Goal: Complete application form: Complete application form

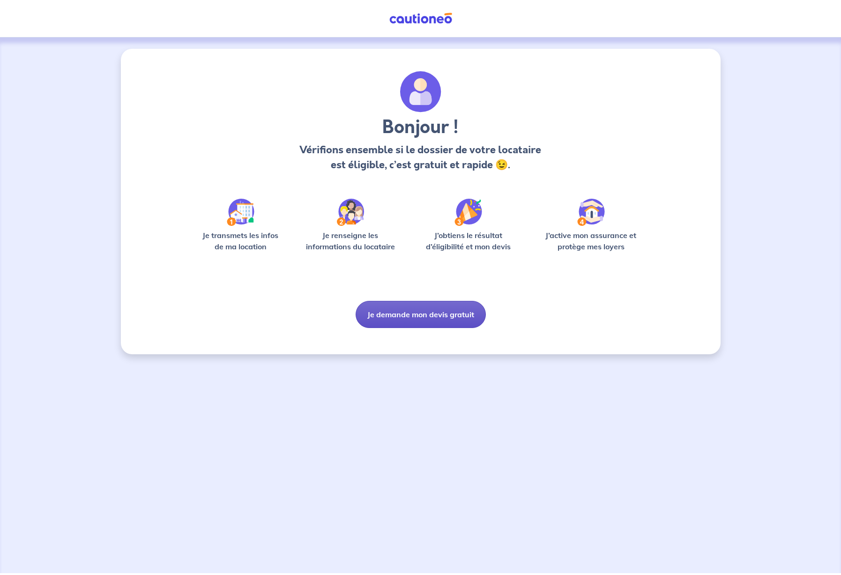
click at [451, 315] on button "Je demande mon devis gratuit" at bounding box center [420, 314] width 130 height 27
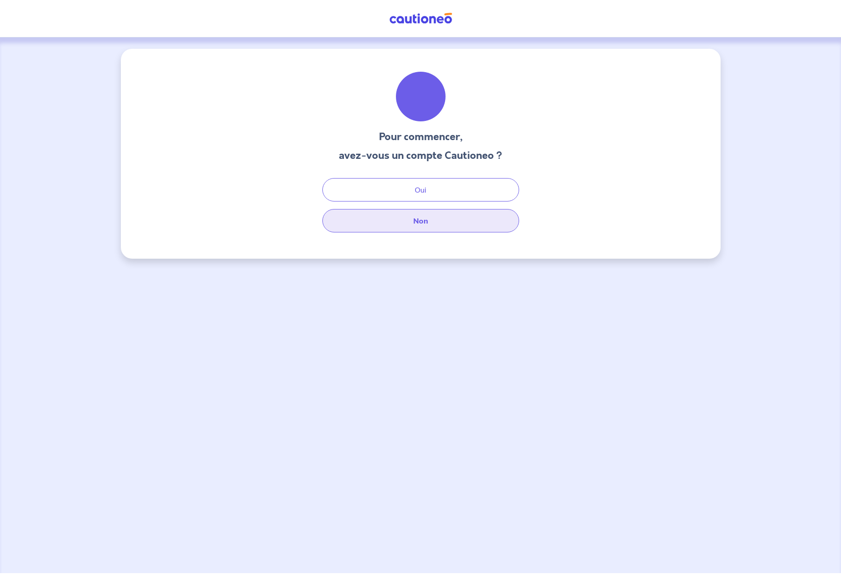
click at [429, 224] on button "Non" at bounding box center [420, 220] width 197 height 23
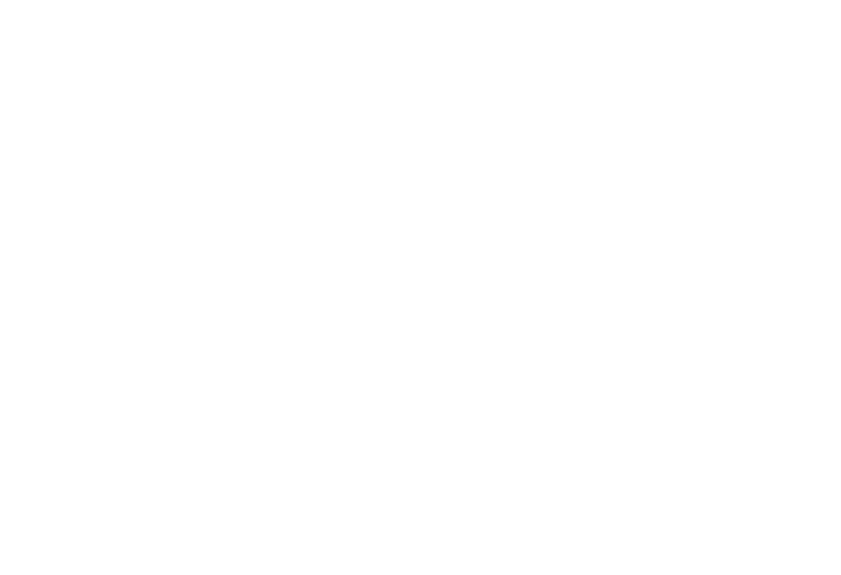
select select "FR"
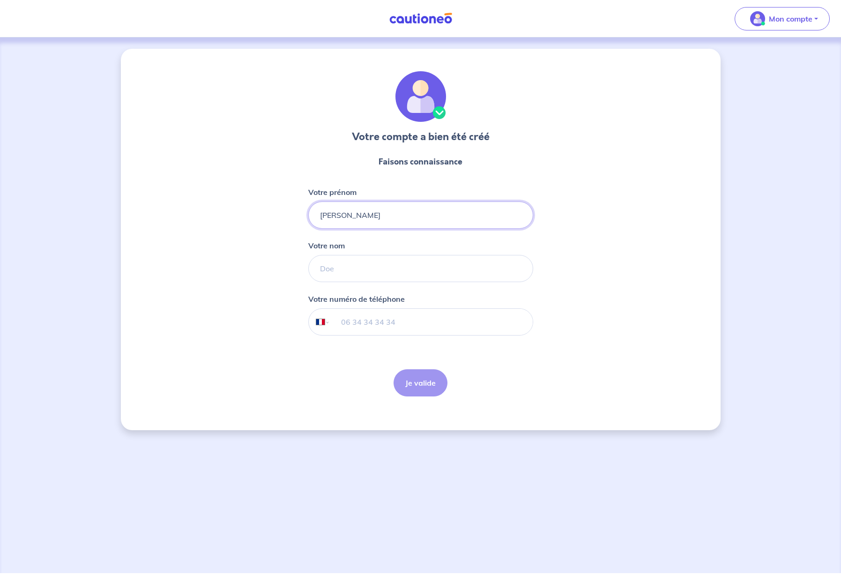
type input "[PERSON_NAME]"
type input "VERGER"
drag, startPoint x: 349, startPoint y: 324, endPoint x: 612, endPoint y: 335, distance: 263.9
click at [349, 324] on input "tel" at bounding box center [431, 322] width 202 height 26
type input "06 64 13 80 23"
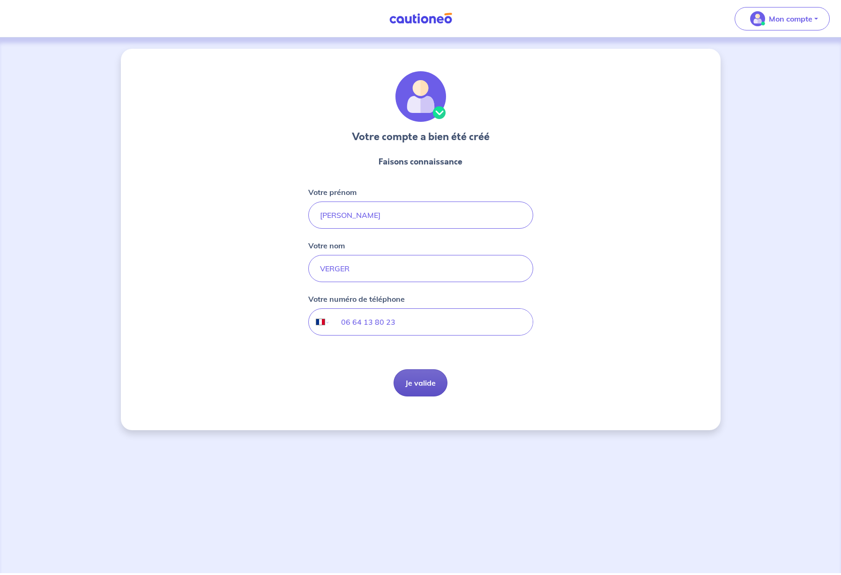
click at [409, 379] on button "Je valide" at bounding box center [420, 382] width 54 height 27
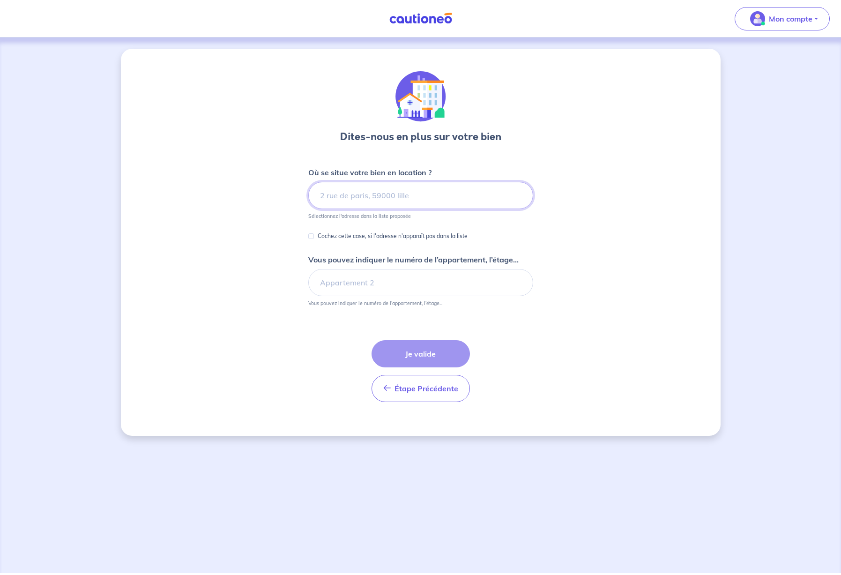
type input "4"
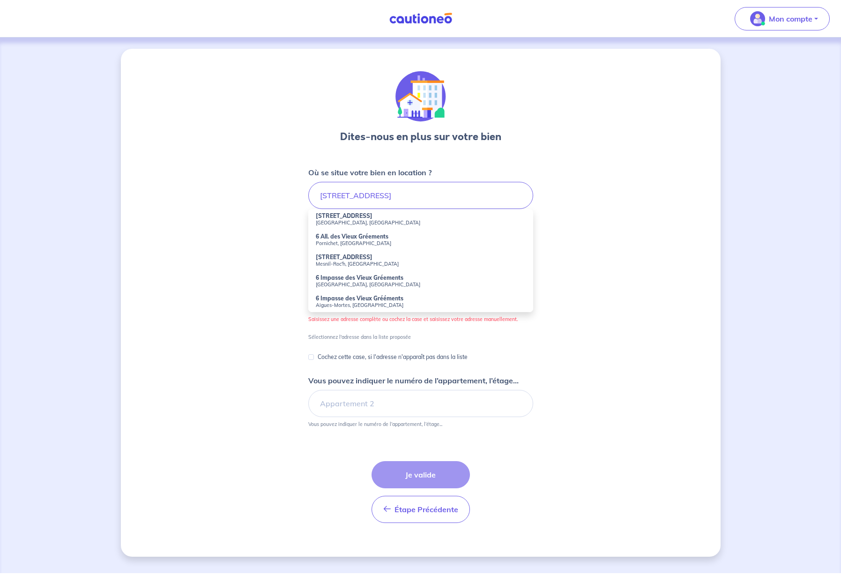
click at [340, 239] on strong "6 All. des Vieux Gréements" at bounding box center [352, 236] width 73 height 7
type input "6 All. des Vieux Gréements, [GEOGRAPHIC_DATA], [GEOGRAPHIC_DATA]"
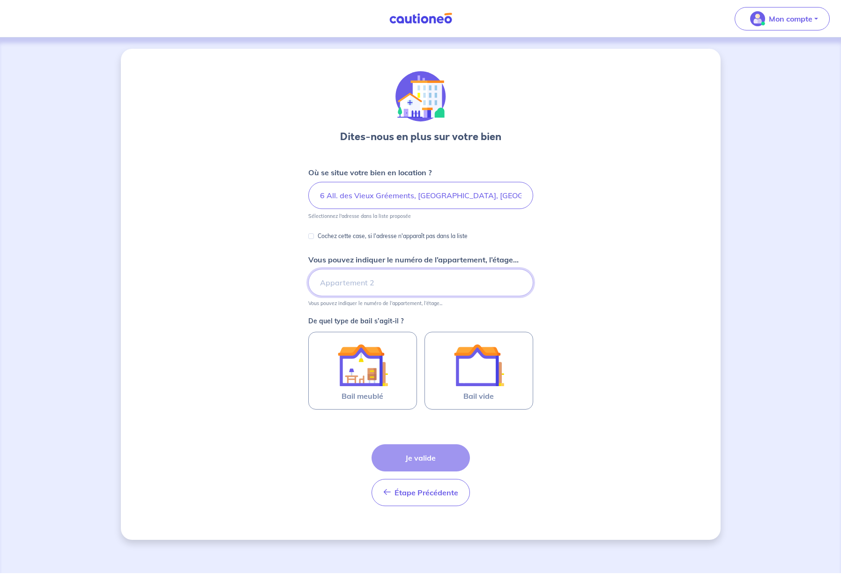
click at [335, 286] on input "Vous pouvez indiquer le numéro de l’appartement, l’étage..." at bounding box center [420, 282] width 225 height 27
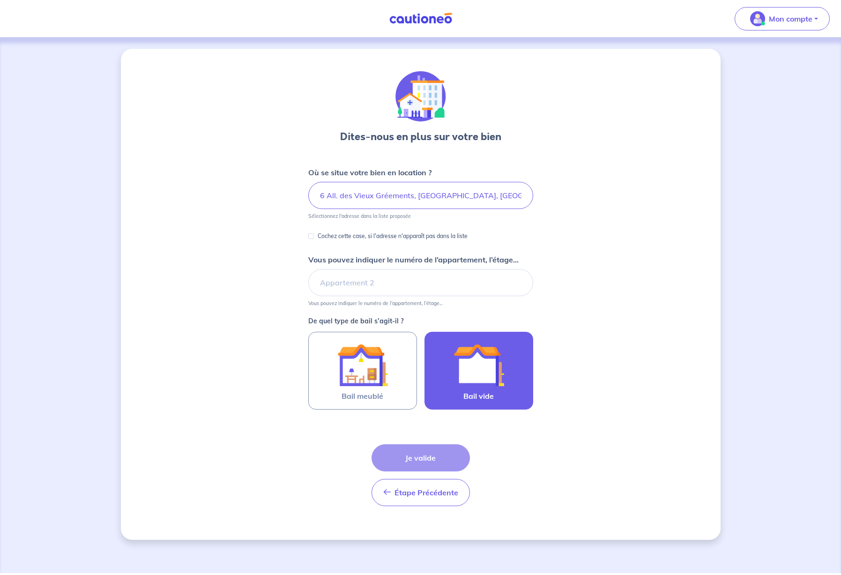
click at [461, 377] on img at bounding box center [478, 364] width 51 height 51
click at [0, 0] on input "Bail vide" at bounding box center [0, 0] width 0 height 0
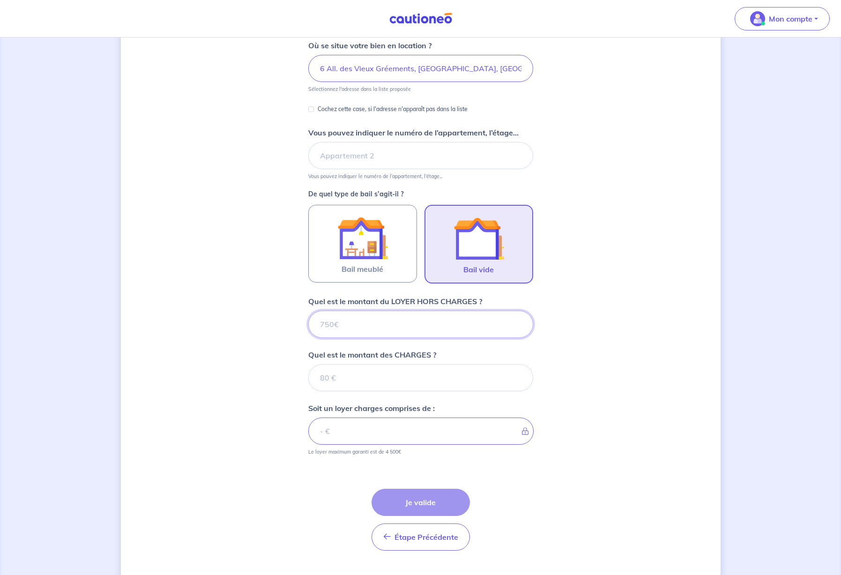
scroll to position [148, 0]
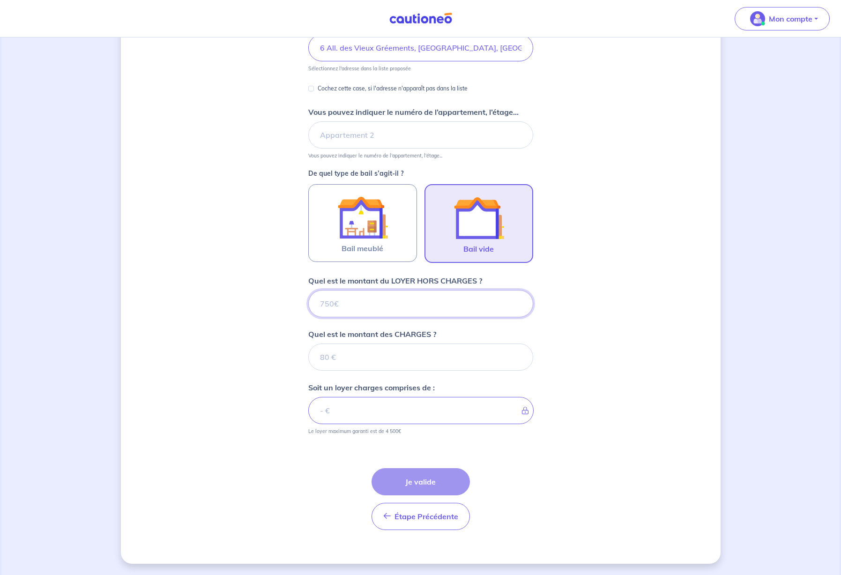
type input "1"
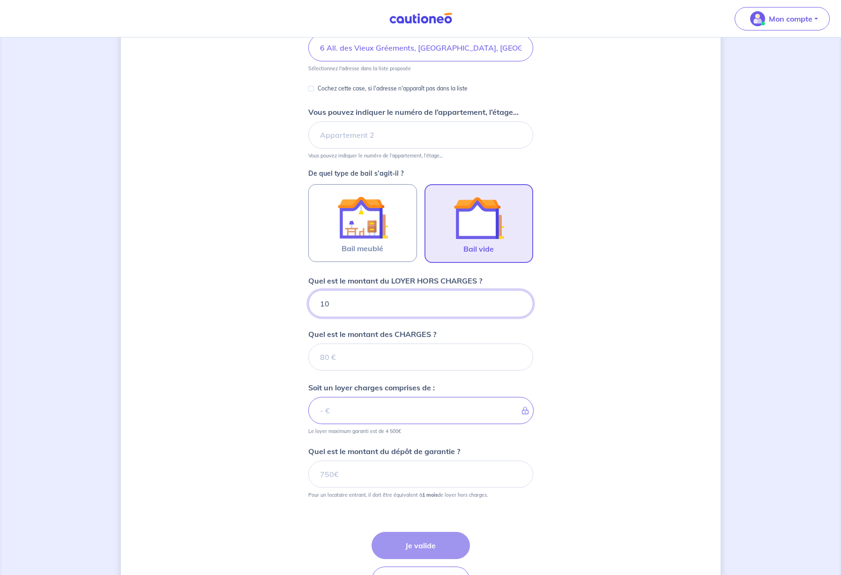
type input "100"
type input "10"
type input "105"
type input "1050"
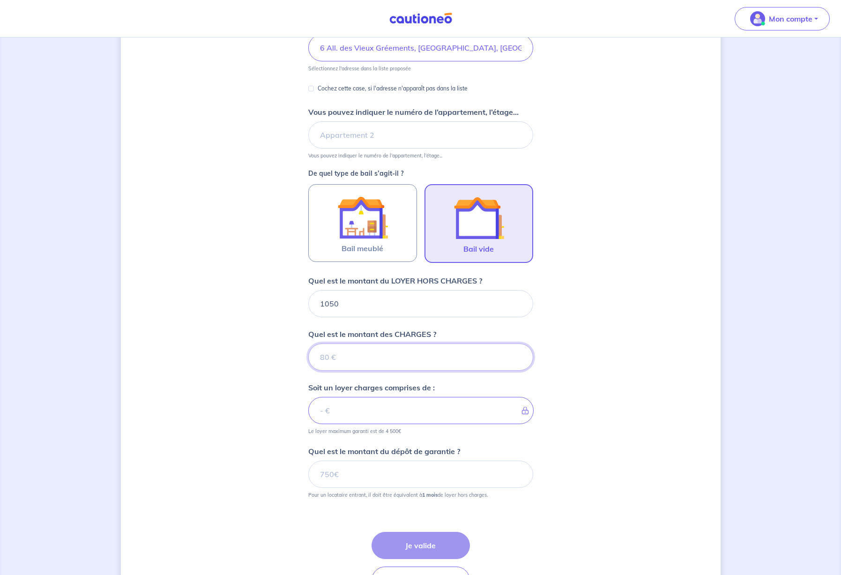
click at [332, 358] on input "Quel est le montant des CHARGES ?" at bounding box center [420, 356] width 225 height 27
type input "3"
type input "1053"
type input "38"
type input "1088"
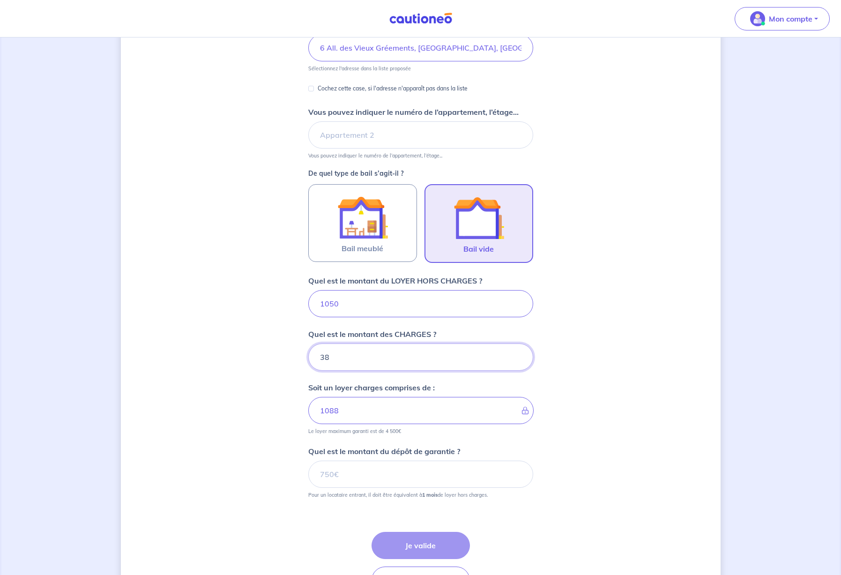
type input "38"
click at [401, 474] on input "Quel est le montant du dépôt de garantie ?" at bounding box center [420, 473] width 225 height 27
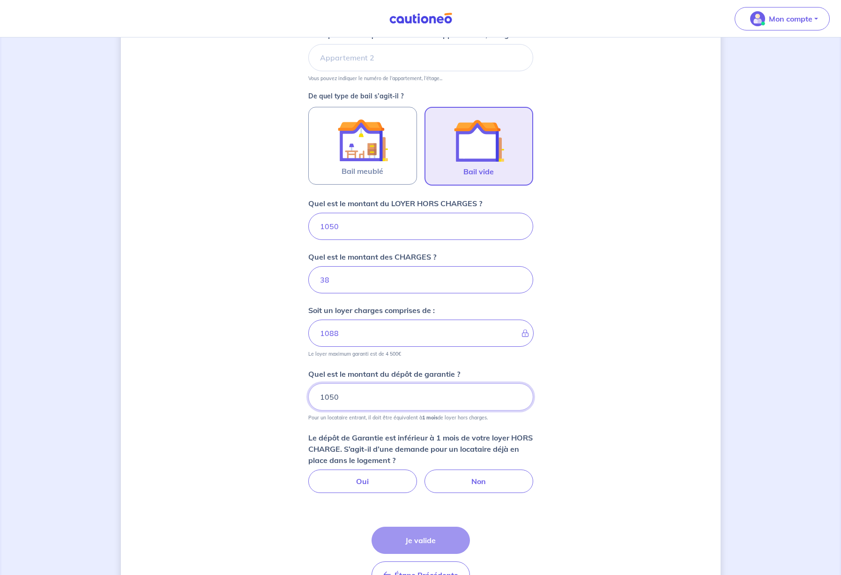
scroll to position [211, 0]
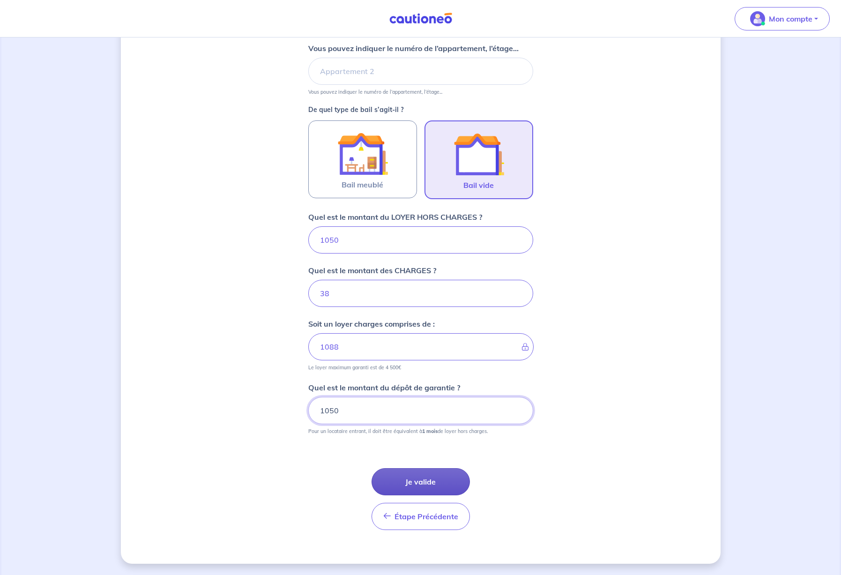
type input "1050"
click at [407, 477] on button "Je valide" at bounding box center [420, 481] width 98 height 27
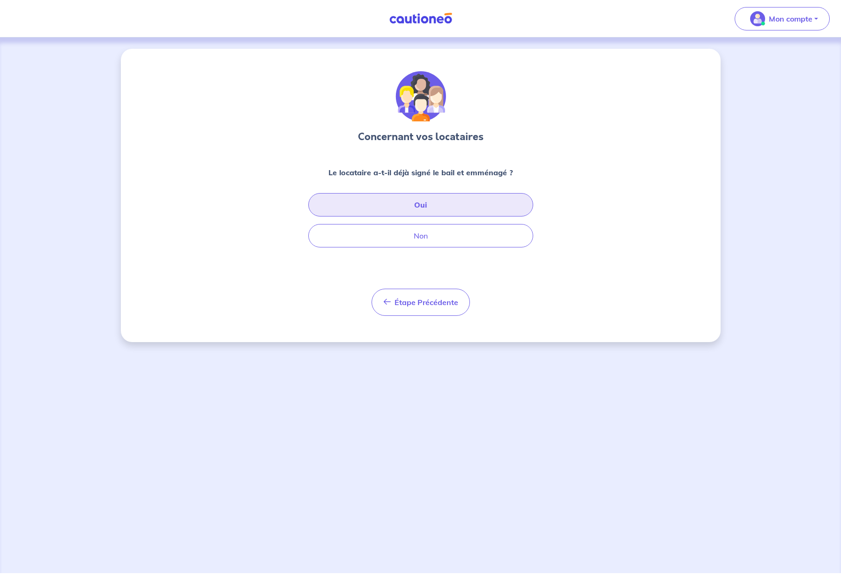
click at [423, 206] on button "Oui" at bounding box center [420, 204] width 225 height 23
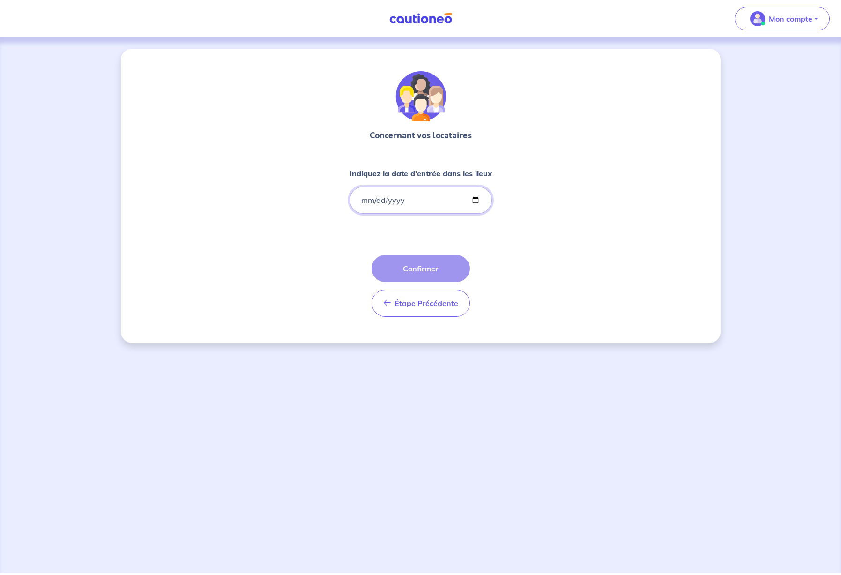
click at [364, 201] on input "Indiquez la date d'entrée dans les lieux" at bounding box center [420, 199] width 142 height 27
click at [384, 200] on input "Indiquez la date d'entrée dans les lieux" at bounding box center [420, 199] width 142 height 27
click at [381, 201] on input "Indiquez la date d'entrée dans les lieux" at bounding box center [420, 199] width 142 height 27
click at [393, 201] on input "Indiquez la date d'entrée dans les lieux" at bounding box center [420, 199] width 142 height 27
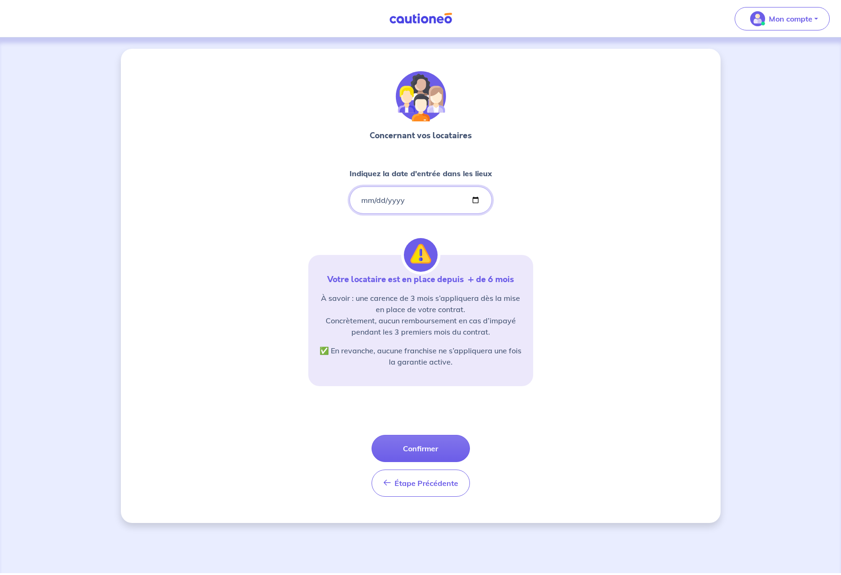
type input "[DATE]"
click at [538, 445] on div "Concernant vos locataires Indiquez la date d'entrée dans les lieux [DATE] Votre…" at bounding box center [420, 286] width 599 height 474
click at [428, 447] on button "Confirmer" at bounding box center [420, 448] width 98 height 27
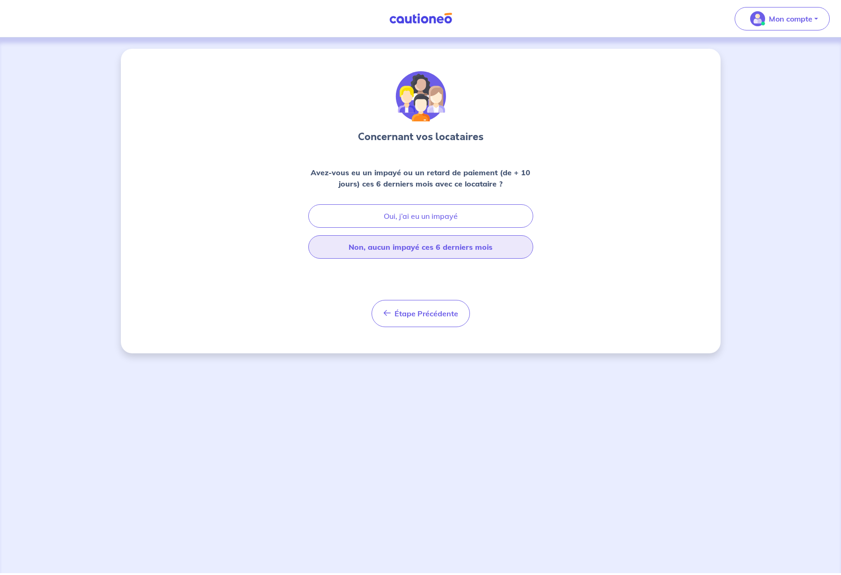
click at [403, 245] on button "Non, aucun impayé ces 6 derniers mois" at bounding box center [420, 246] width 225 height 23
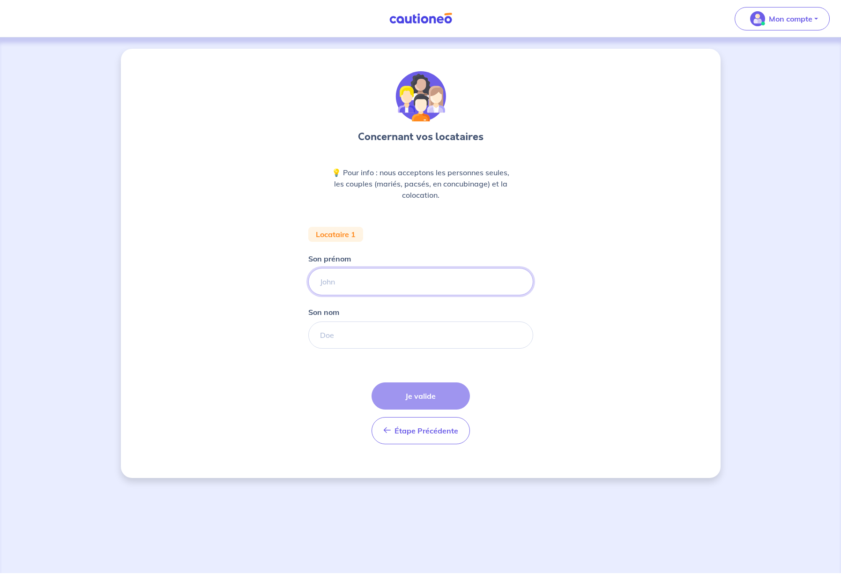
click at [347, 279] on input "Son prénom" at bounding box center [420, 281] width 225 height 27
type input "[PERSON_NAME]"
click at [353, 344] on input "Son nom" at bounding box center [420, 334] width 225 height 27
type input "Cadiou"
click at [406, 393] on button "Je valide" at bounding box center [420, 395] width 98 height 27
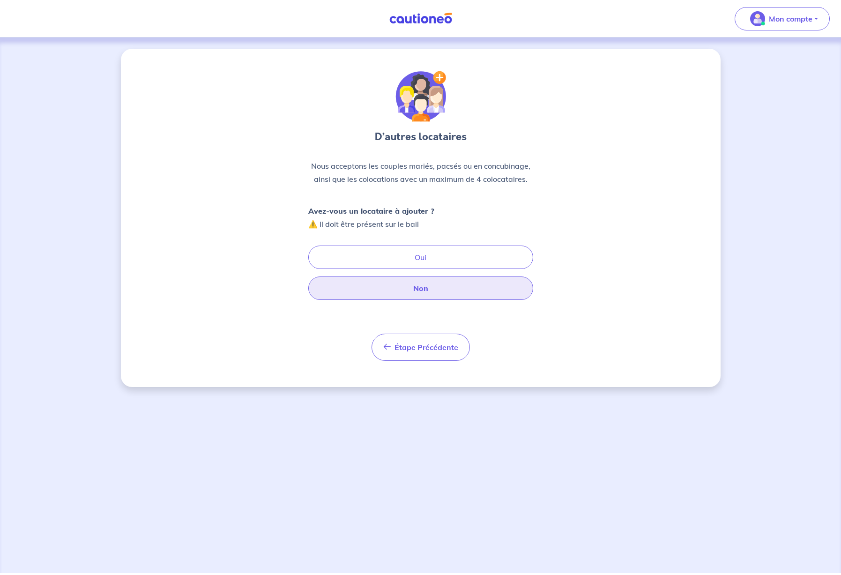
drag, startPoint x: 424, startPoint y: 260, endPoint x: 424, endPoint y: 279, distance: 18.7
click at [424, 260] on button "Oui" at bounding box center [420, 256] width 225 height 23
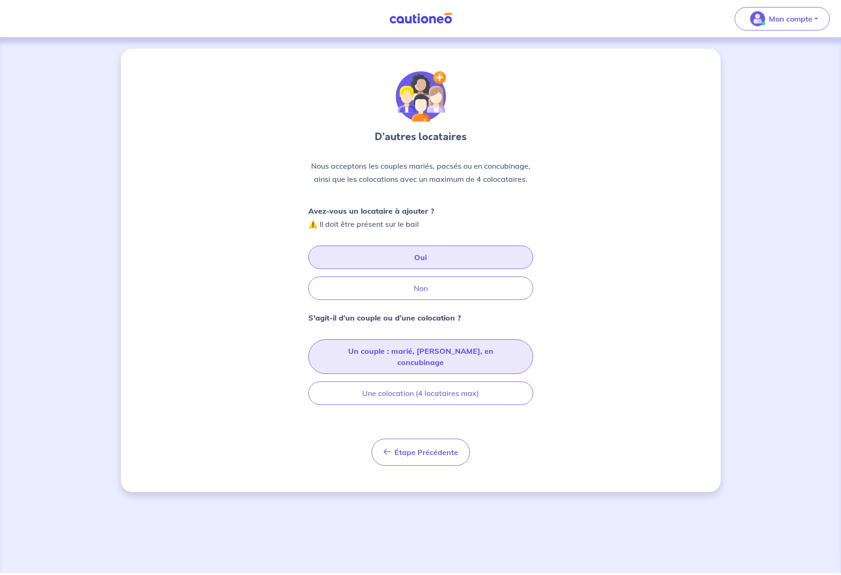
click at [415, 349] on button "Un couple : marié, [PERSON_NAME], en concubinage" at bounding box center [420, 356] width 225 height 35
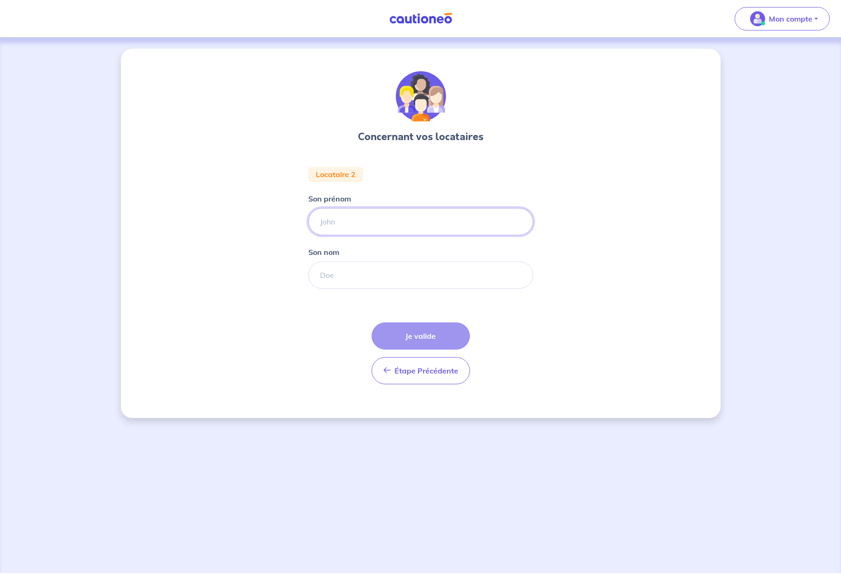
click at [334, 225] on input "Son prénom" at bounding box center [420, 221] width 225 height 27
type input "[PERSON_NAME]"
click at [354, 277] on input "Son nom" at bounding box center [420, 274] width 225 height 27
click at [420, 336] on button "Je valide" at bounding box center [420, 335] width 98 height 27
type input "Lamblelin`"
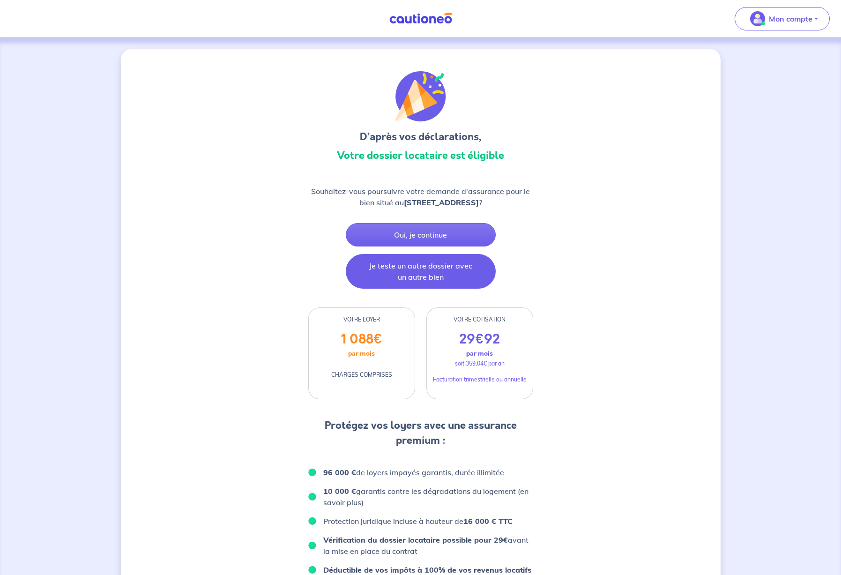
click at [428, 266] on button "Je teste un autre dossier avec un autre bien" at bounding box center [421, 271] width 150 height 35
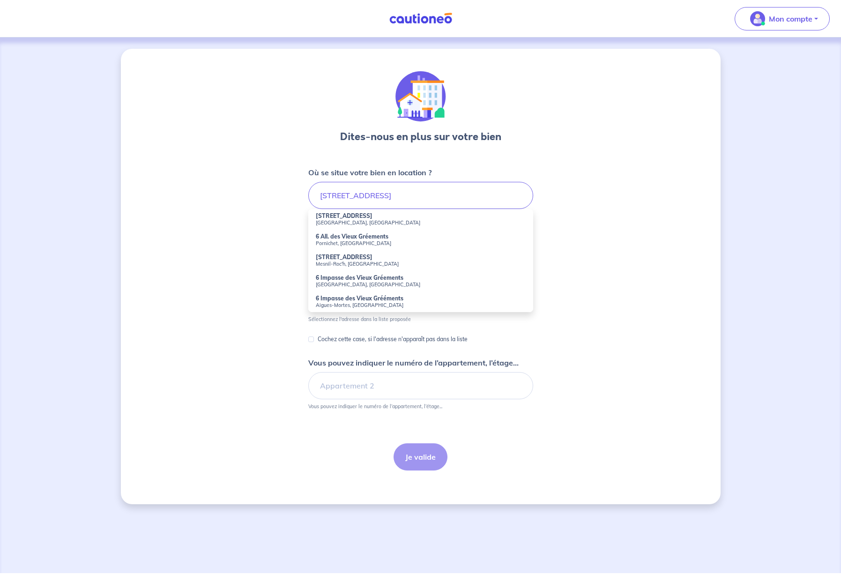
click at [326, 235] on strong "6 All. des Vieux Gréements" at bounding box center [352, 236] width 73 height 7
type input "6 All. des Vieux Gréements, [GEOGRAPHIC_DATA], [GEOGRAPHIC_DATA]"
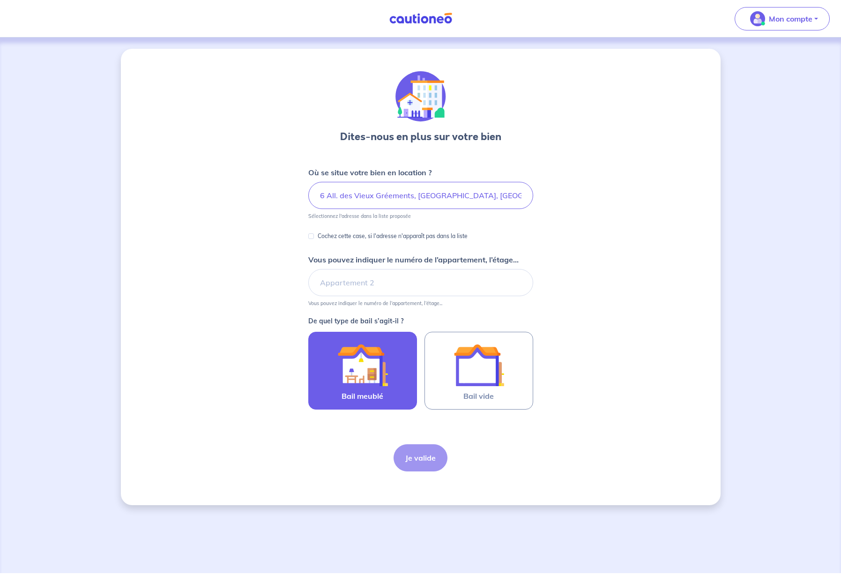
click at [357, 370] on img at bounding box center [362, 364] width 51 height 51
click at [0, 0] on input "Bail meublé" at bounding box center [0, 0] width 0 height 0
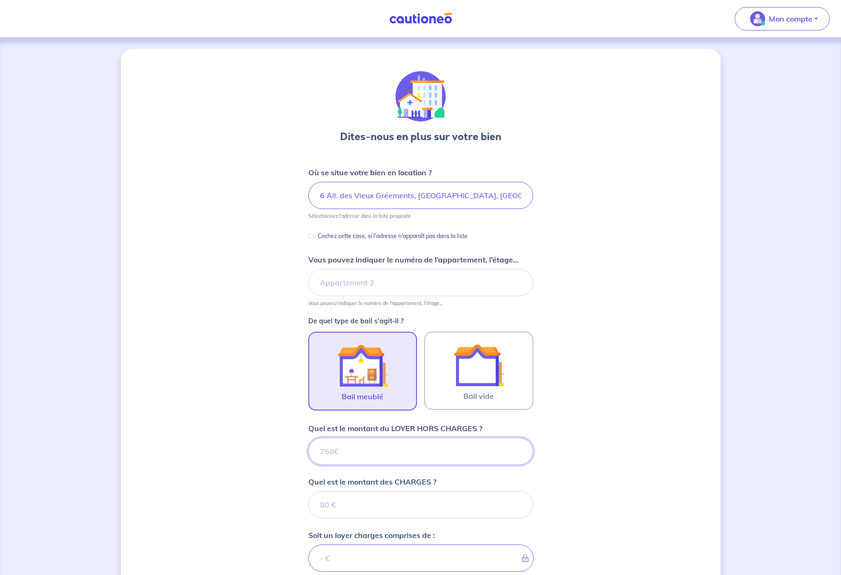
scroll to position [113, 0]
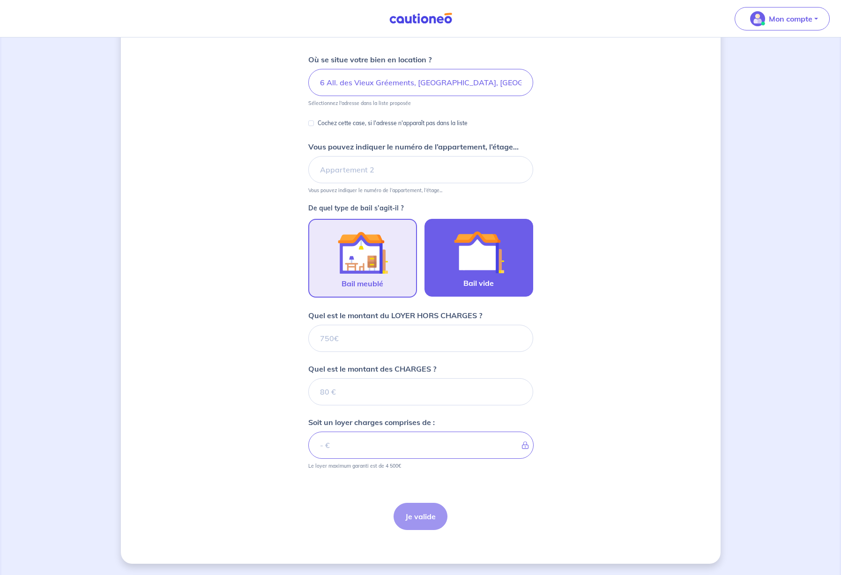
click at [458, 259] on img at bounding box center [478, 252] width 51 height 51
click at [0, 0] on input "Bail vide" at bounding box center [0, 0] width 0 height 0
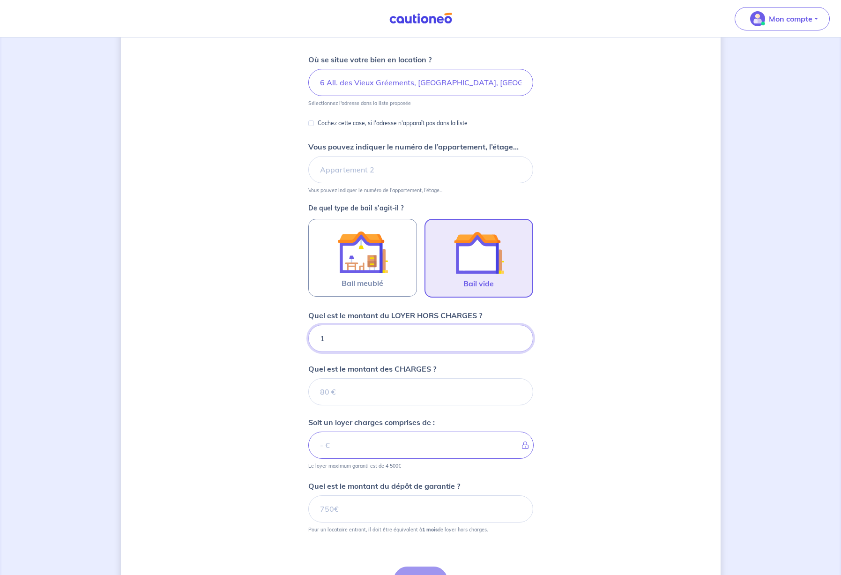
type input "10"
type input "1088"
type input "0"
click at [517, 395] on input "0" at bounding box center [420, 391] width 225 height 27
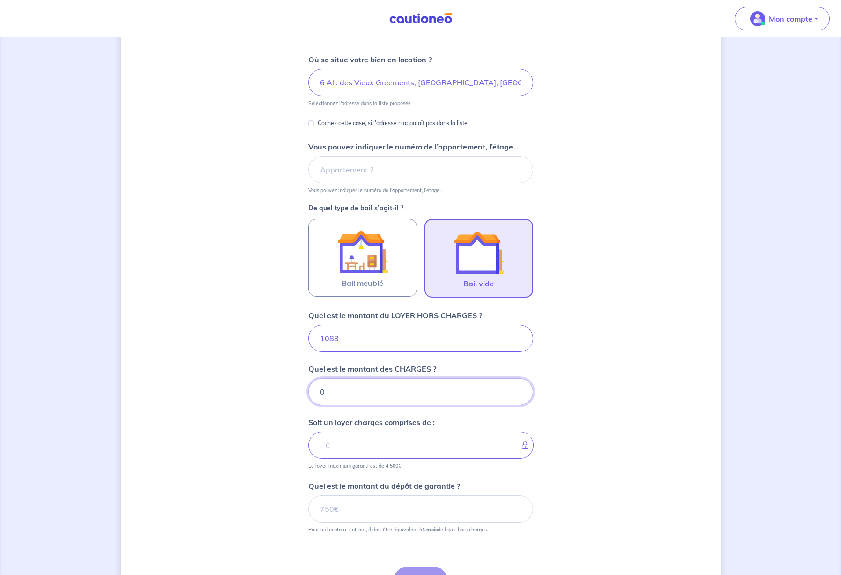
type input "1088"
type input "5"
type input "1093"
type input "58"
type input "1146"
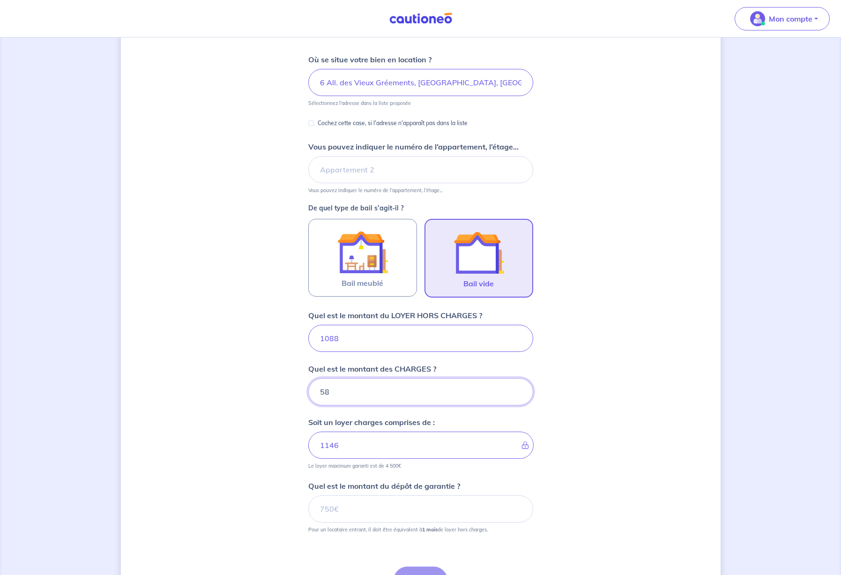
type input "58"
click at [347, 339] on input "1088" at bounding box center [420, 338] width 225 height 27
type input "10"
type input "68"
type input "1000"
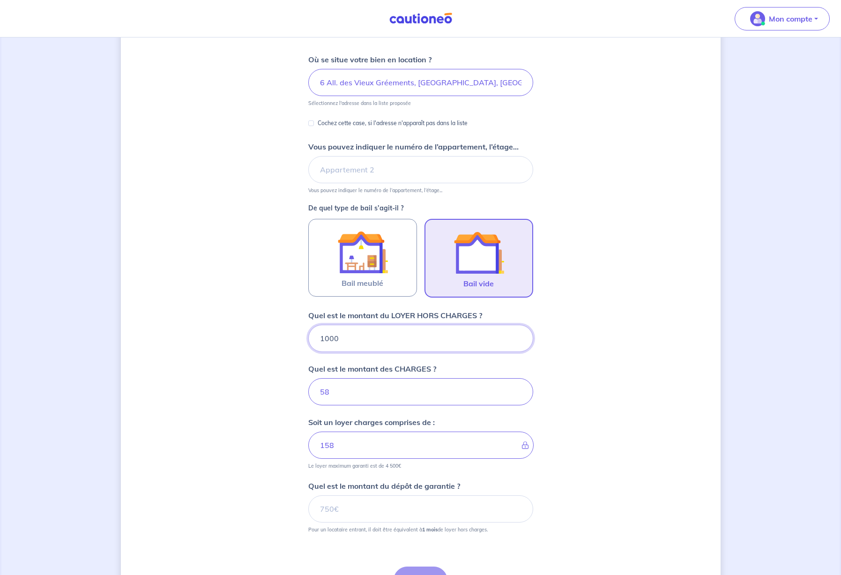
type input "1058"
type input "1000"
click at [332, 392] on input "58" at bounding box center [420, 391] width 225 height 27
type input "5"
type input "1000"
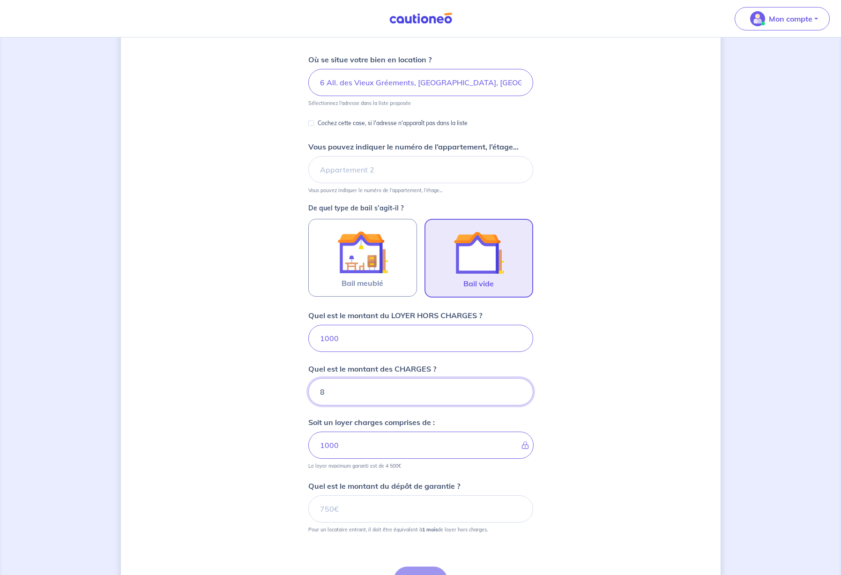
type input "88"
type input "1088"
type input "88"
click at [348, 510] on input "Quel est le montant du dépôt de garantie ?" at bounding box center [420, 508] width 225 height 27
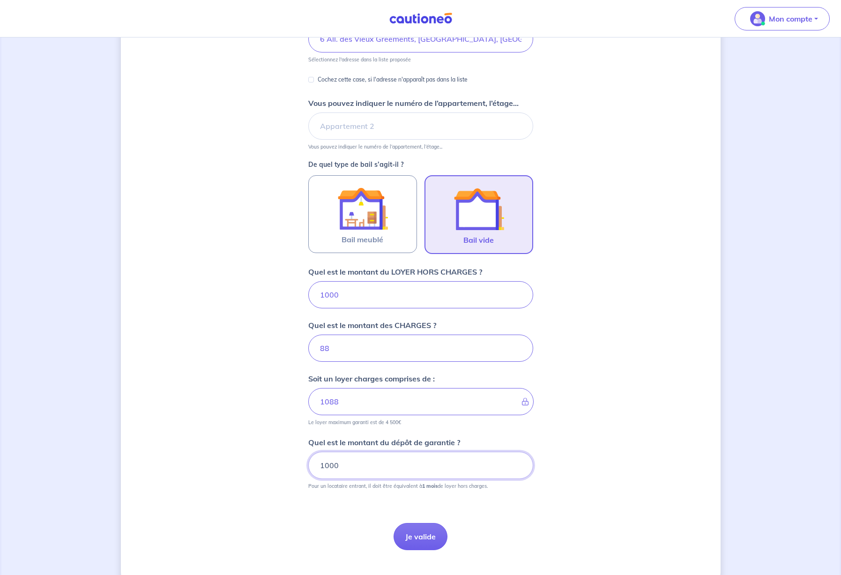
scroll to position [174, 0]
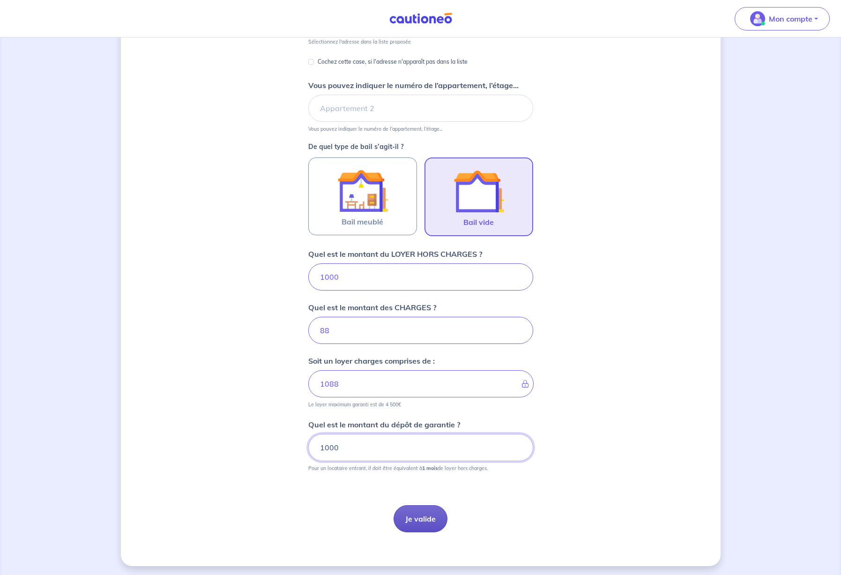
type input "1000"
click at [428, 520] on button "Je valide" at bounding box center [420, 518] width 54 height 27
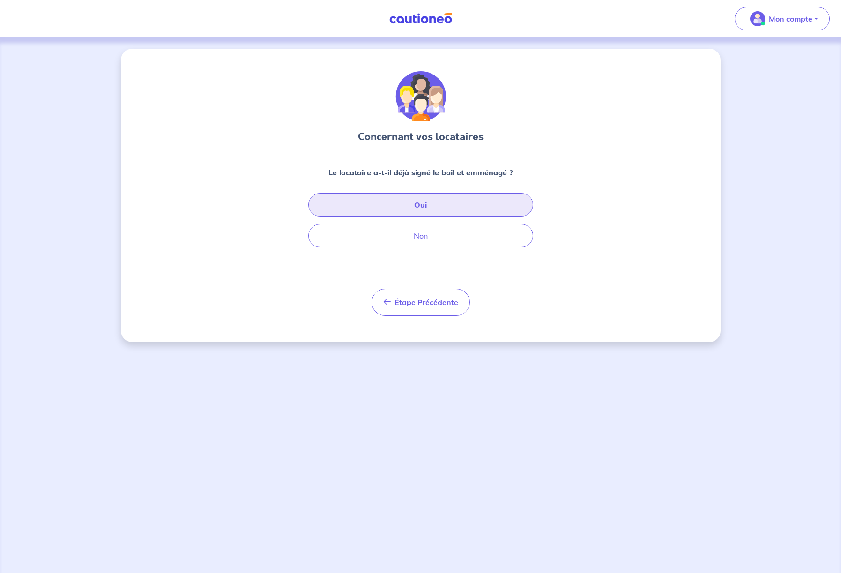
click at [427, 201] on button "Oui" at bounding box center [420, 204] width 225 height 23
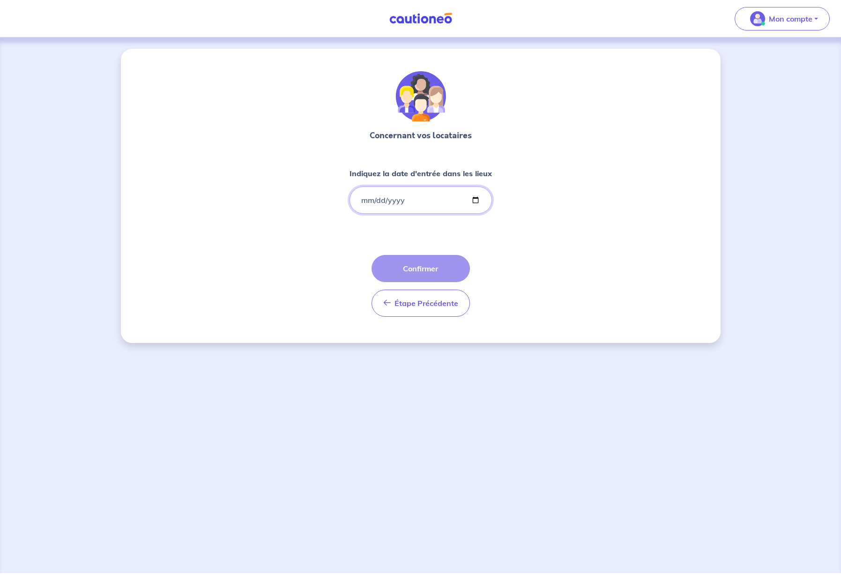
click at [366, 198] on input "Indiquez la date d'entrée dans les lieux" at bounding box center [420, 199] width 142 height 27
click at [381, 198] on input "Indiquez la date d'entrée dans les lieux" at bounding box center [420, 199] width 142 height 27
click at [389, 201] on input "Indiquez la date d'entrée dans les lieux" at bounding box center [420, 199] width 142 height 27
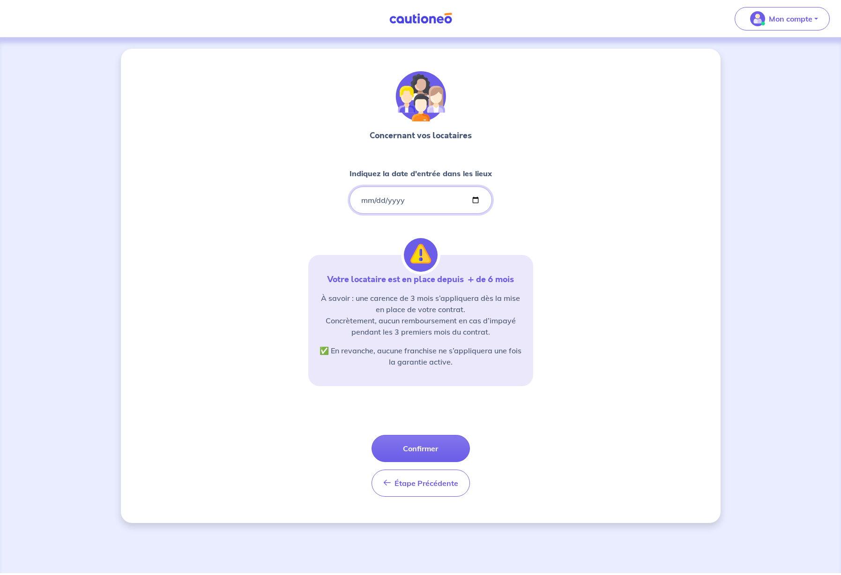
type input "[DATE]"
click at [637, 259] on div "Concernant vos locataires Indiquez la date d'entrée dans les lieux [DATE] Votre…" at bounding box center [420, 286] width 599 height 474
click at [430, 451] on button "Confirmer" at bounding box center [420, 448] width 98 height 27
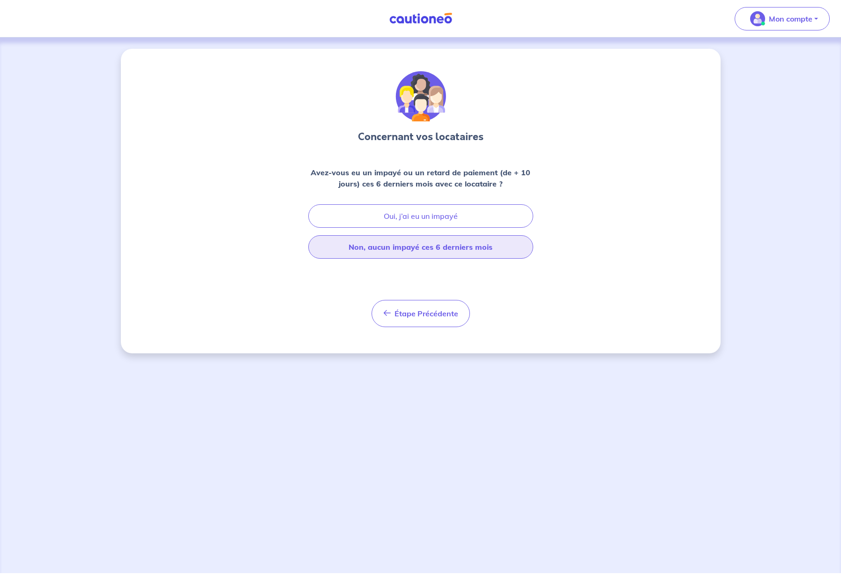
click at [422, 246] on button "Non, aucun impayé ces 6 derniers mois" at bounding box center [420, 246] width 225 height 23
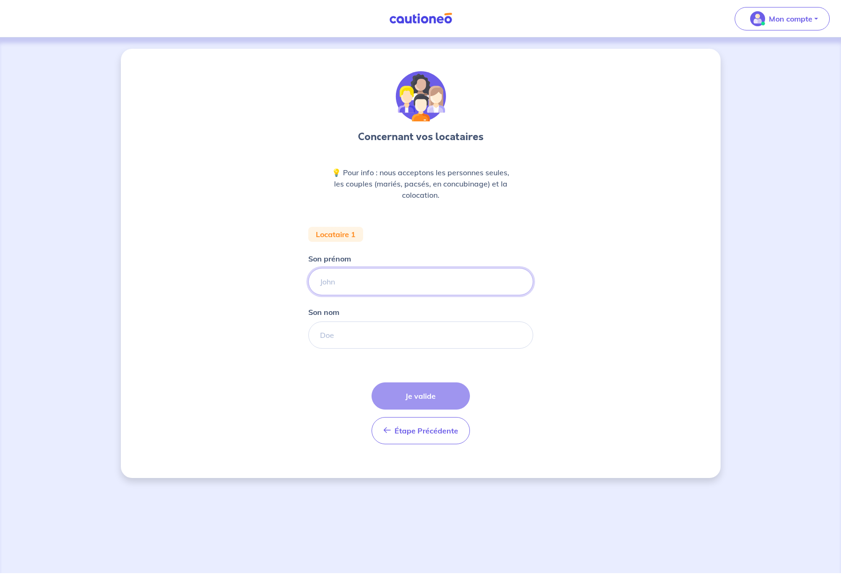
click at [364, 288] on input "Son prénom" at bounding box center [420, 281] width 225 height 27
type input "[PERSON_NAME]"
click at [341, 334] on input "Son nom" at bounding box center [420, 334] width 225 height 27
type input "Cadiou"
click at [411, 401] on button "Je valide" at bounding box center [420, 395] width 98 height 27
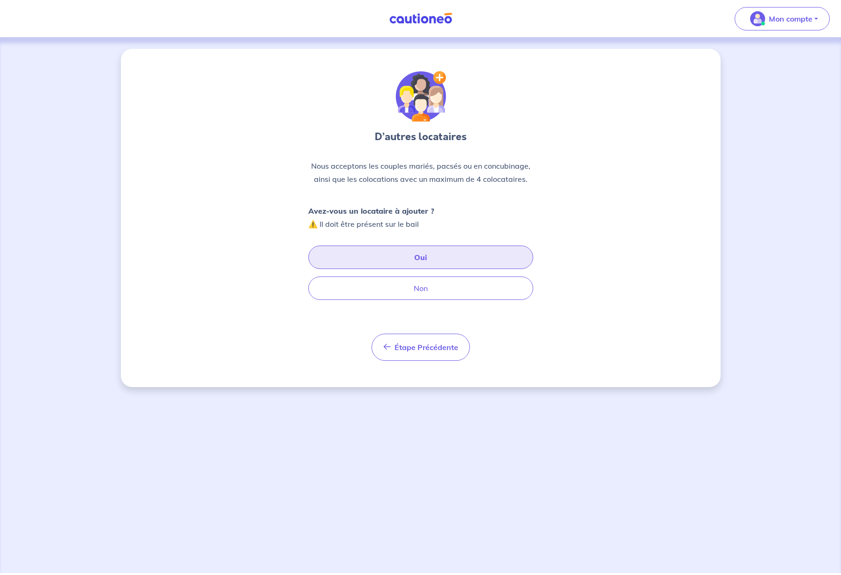
click at [421, 257] on button "Oui" at bounding box center [420, 256] width 225 height 23
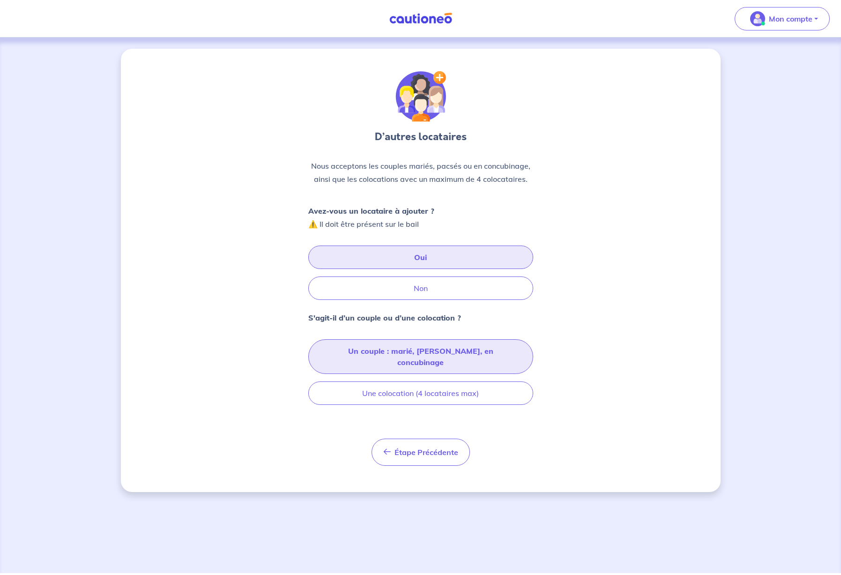
click at [378, 350] on button "Un couple : marié, [PERSON_NAME], en concubinage" at bounding box center [420, 356] width 225 height 35
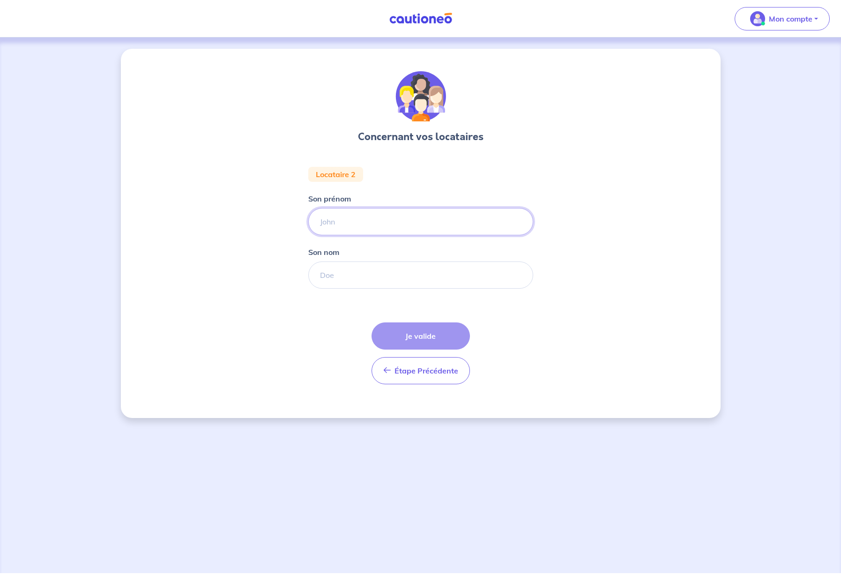
click at [339, 219] on input "Son prénom" at bounding box center [420, 221] width 225 height 27
type input "[PERSON_NAME]"
click at [332, 278] on input "Son nom" at bounding box center [420, 274] width 225 height 27
type input "Lamblin"
click at [420, 330] on button "Je valide" at bounding box center [420, 335] width 98 height 27
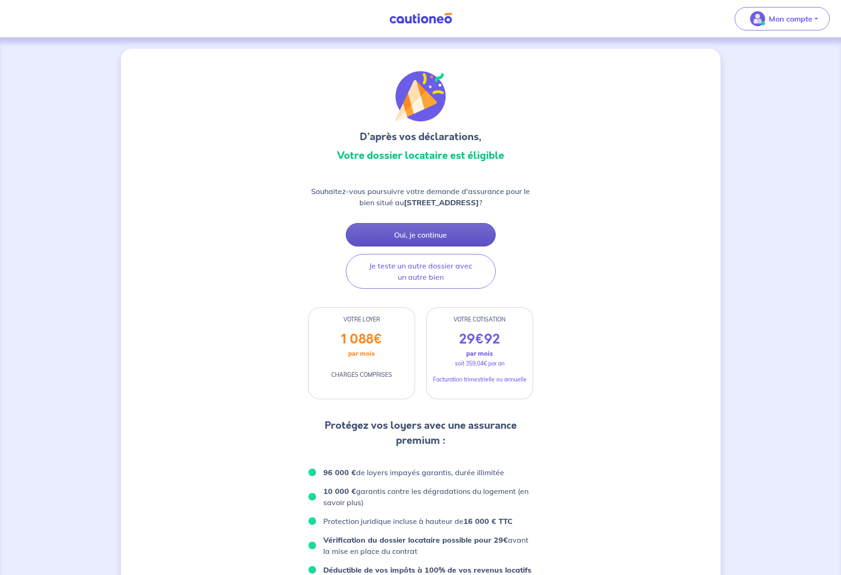
click at [420, 234] on button "Oui, je continue" at bounding box center [421, 234] width 150 height 23
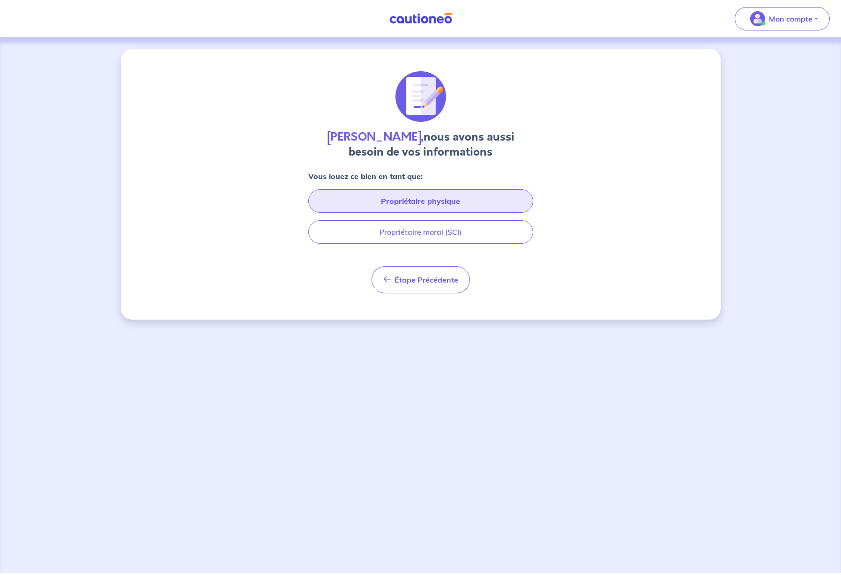
click at [433, 201] on button "Propriétaire physique" at bounding box center [420, 200] width 225 height 23
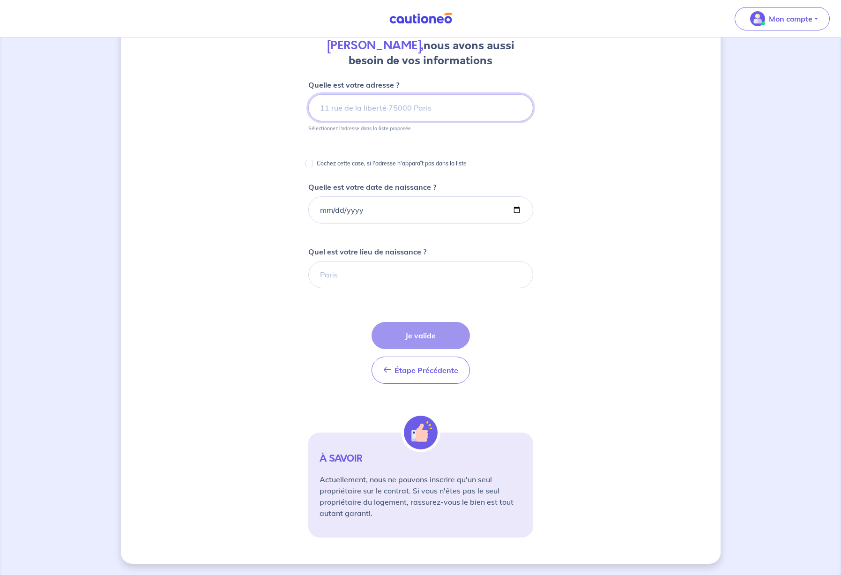
scroll to position [91, 0]
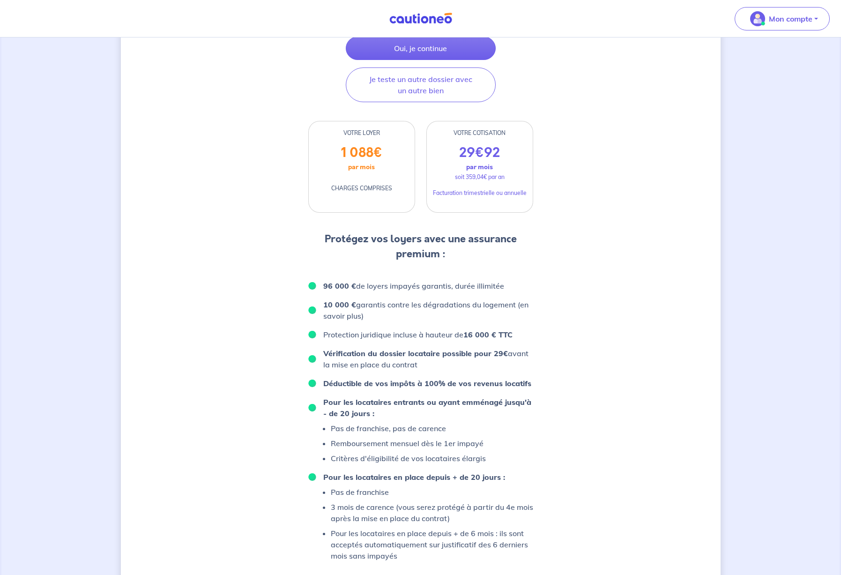
scroll to position [187, 0]
